Goal: Contribute content

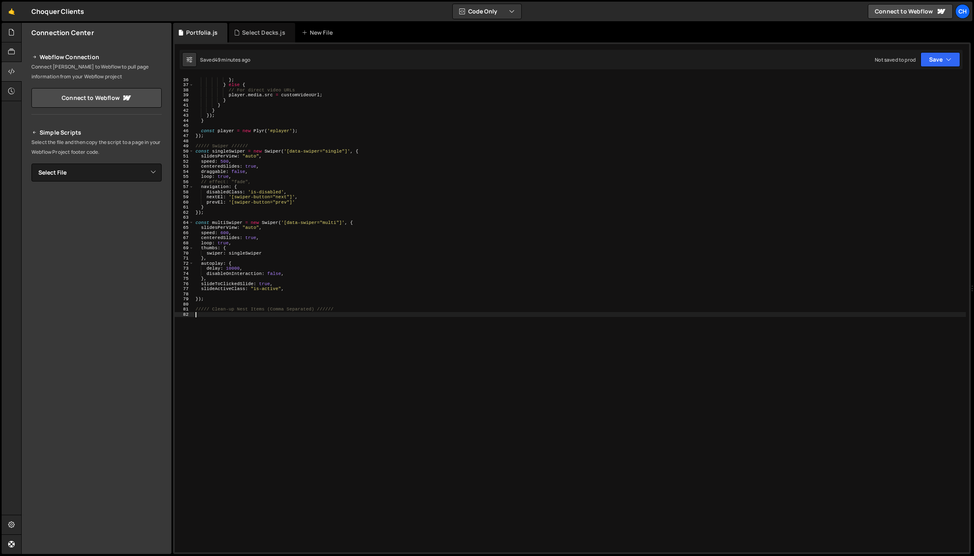
scroll to position [178, 0]
click at [292, 333] on div "}] } ; } else { // For direct video URLs player . media . src = customVideoUrl …" at bounding box center [580, 315] width 772 height 486
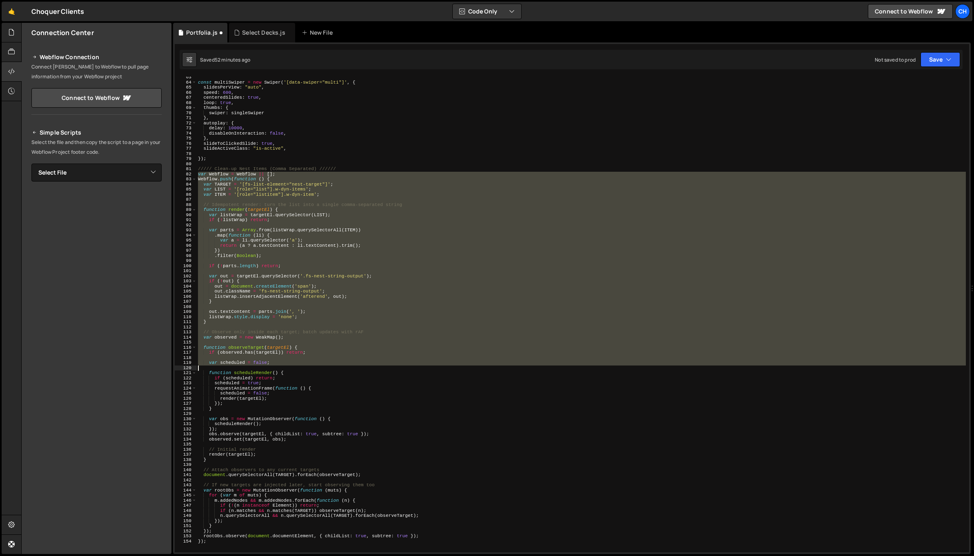
scroll to position [484, 0]
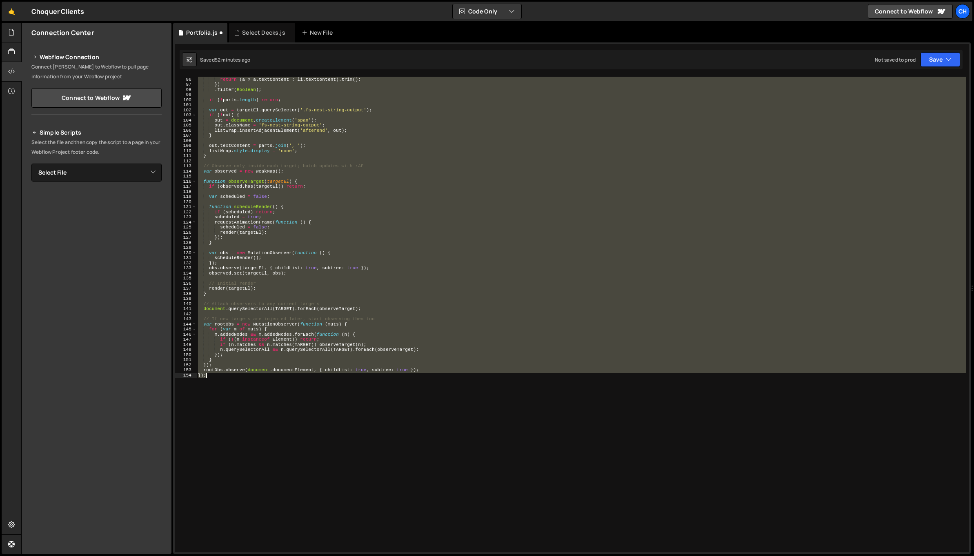
drag, startPoint x: 198, startPoint y: 173, endPoint x: 301, endPoint y: 400, distance: 249.5
click at [301, 400] on div "var a = li . querySelector ( 'a' ) ; return ( a ? a . textContent : li . textCo…" at bounding box center [580, 315] width 769 height 486
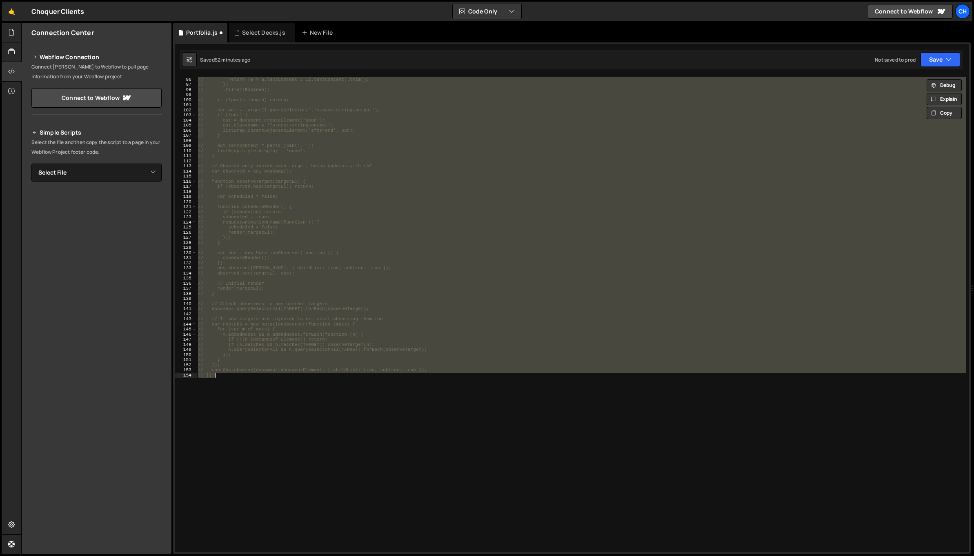
click at [301, 400] on div "// var a = li.querySelector('a'); // return (a ? a.textContent : li.textContent…" at bounding box center [580, 315] width 769 height 476
type textarea "// });"
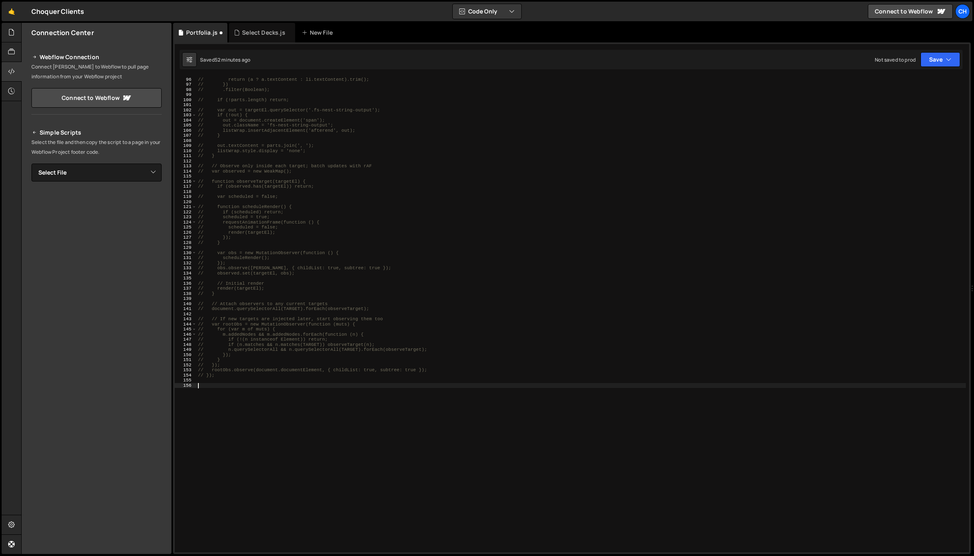
paste textarea "var listWrap = targetEl.querySelec"
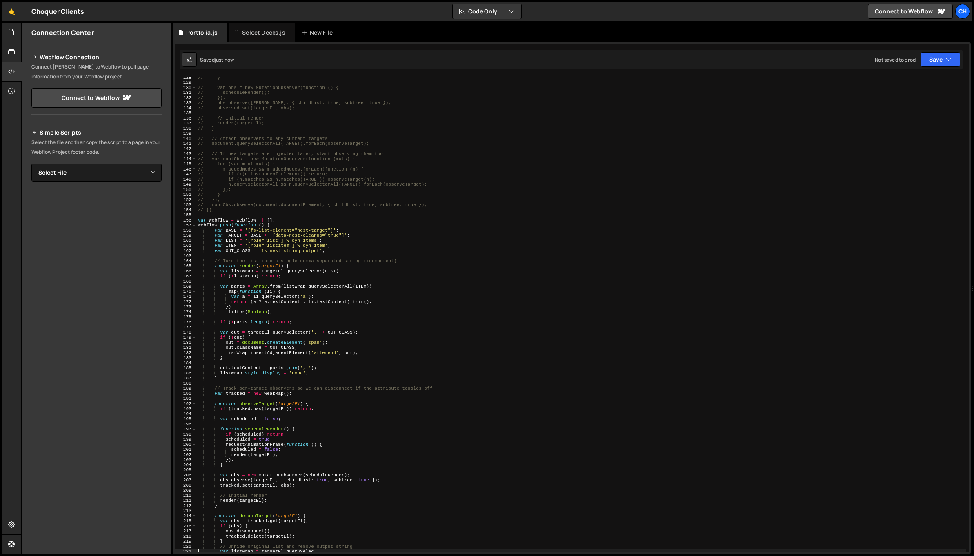
scroll to position [748, 0]
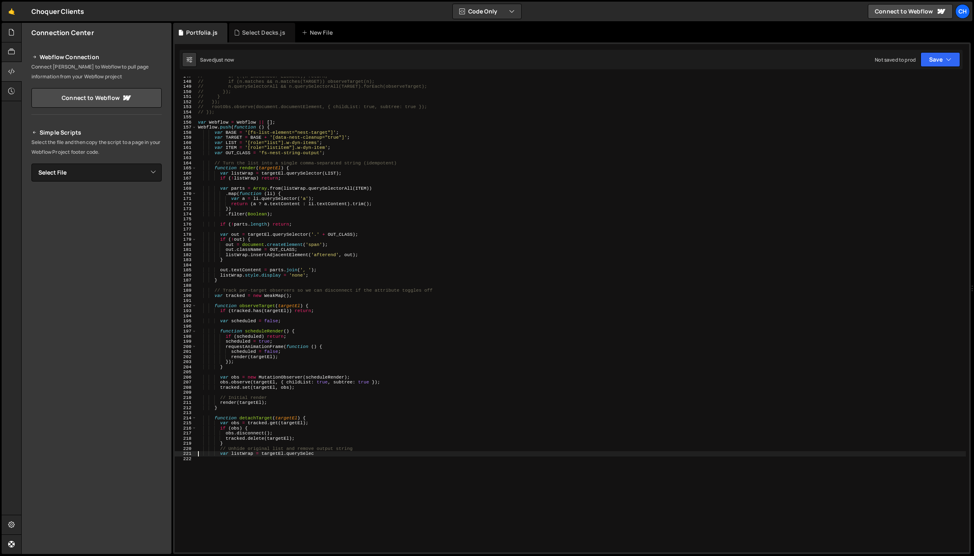
click at [286, 129] on div "// if (!(n instanceof Element)) return; // if (n.matches && n.matches(TARGET)) …" at bounding box center [580, 317] width 769 height 486
type textarea "Webflow.push(function () {"
click at [290, 126] on div "// if (!(n instanceof Element)) return; // if (n.matches && n.matches(TARGET)) …" at bounding box center [580, 317] width 769 height 486
click at [276, 479] on div "// if (!(n instanceof Element)) return; // if (n.matches && n.matches(TARGET)) …" at bounding box center [580, 317] width 769 height 486
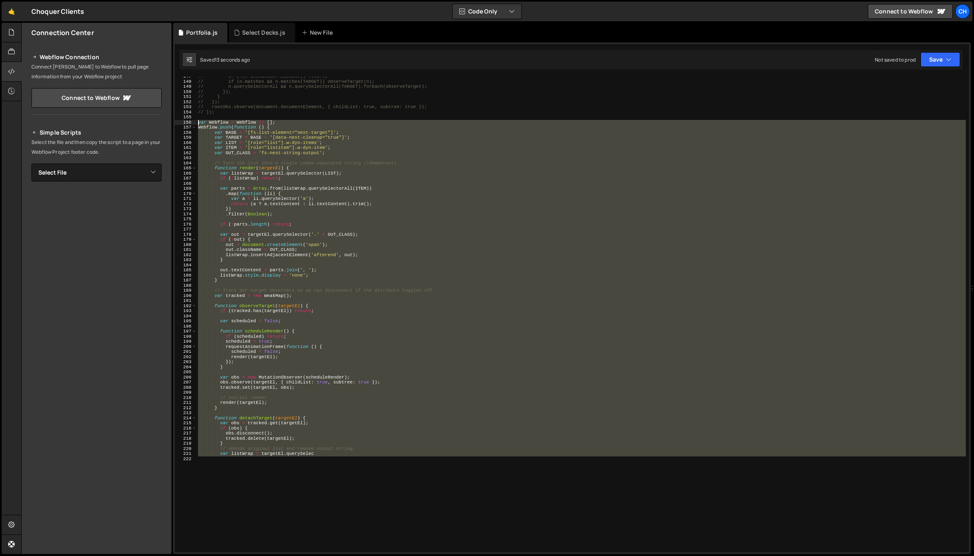
drag, startPoint x: 243, startPoint y: 460, endPoint x: 170, endPoint y: 121, distance: 346.4
click at [170, 121] on div "Files New File Javascript files 0 Black Racing Engines.js 0 0 Breathe Easy Remo…" at bounding box center [497, 289] width 952 height 532
type textarea "var Webflow = Webflow || []; Webflow.push(function () {"
paste textarea
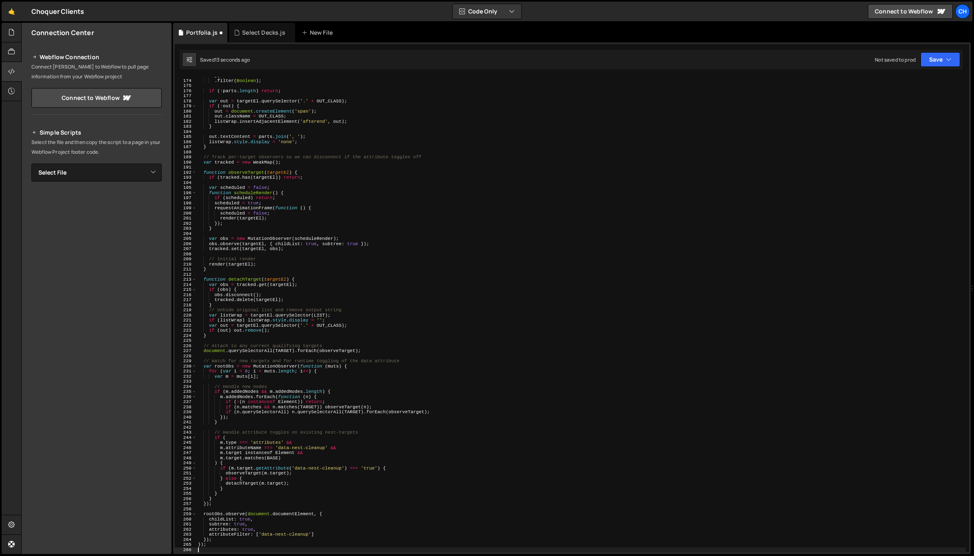
scroll to position [881, 0]
type textarea "});"
